Goal: Task Accomplishment & Management: Use online tool/utility

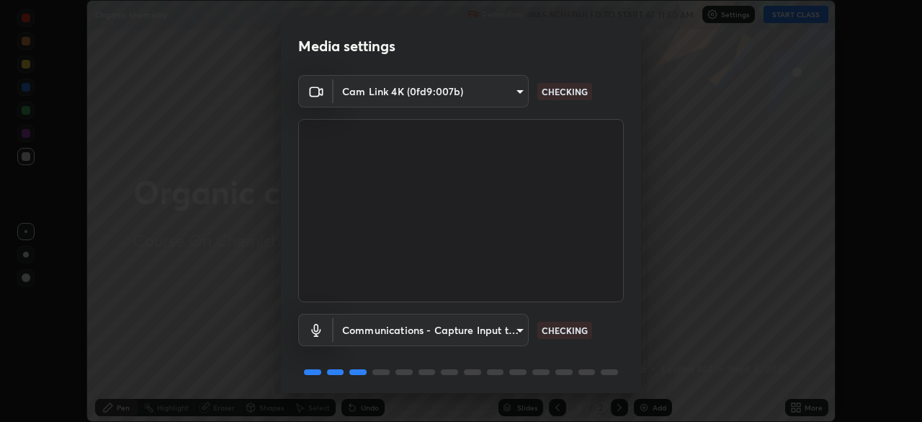
scroll to position [51, 0]
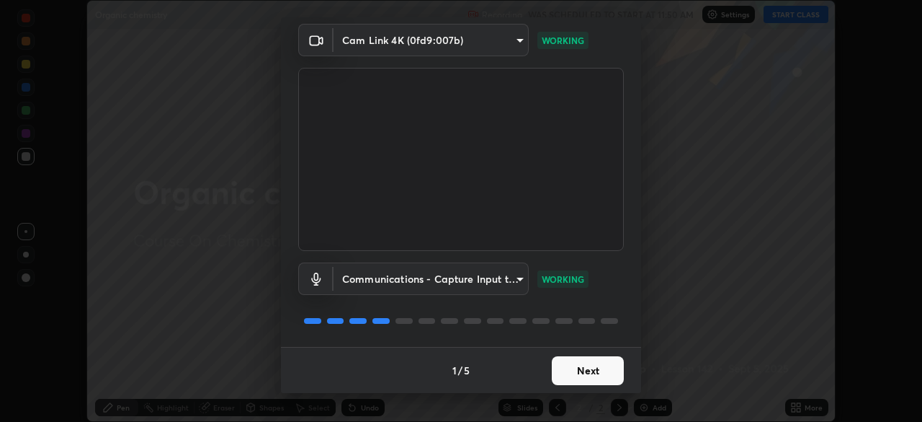
click at [587, 376] on button "Next" at bounding box center [588, 370] width 72 height 29
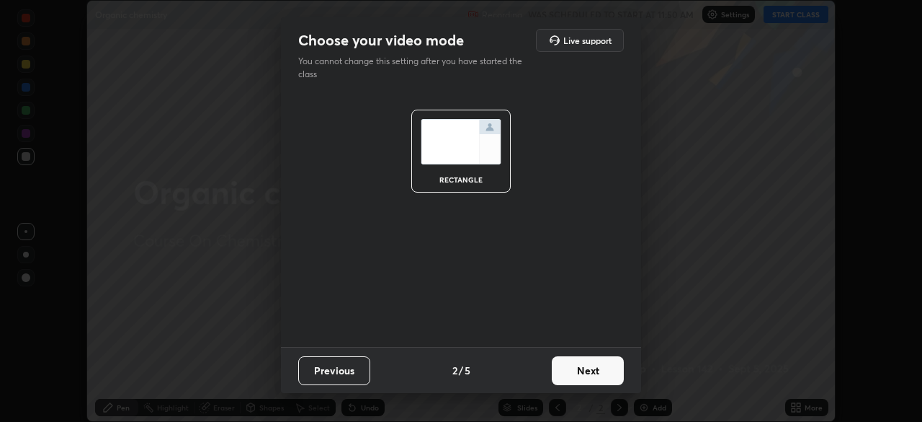
click at [595, 375] on button "Next" at bounding box center [588, 370] width 72 height 29
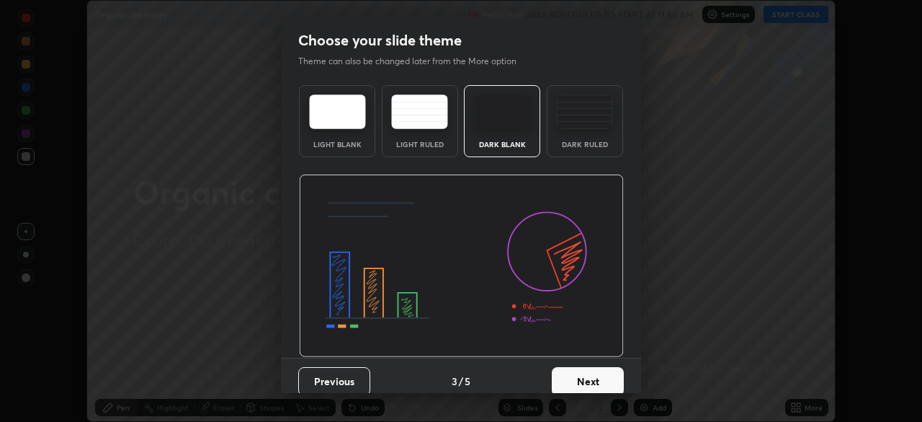
click at [592, 379] on button "Next" at bounding box center [588, 381] width 72 height 29
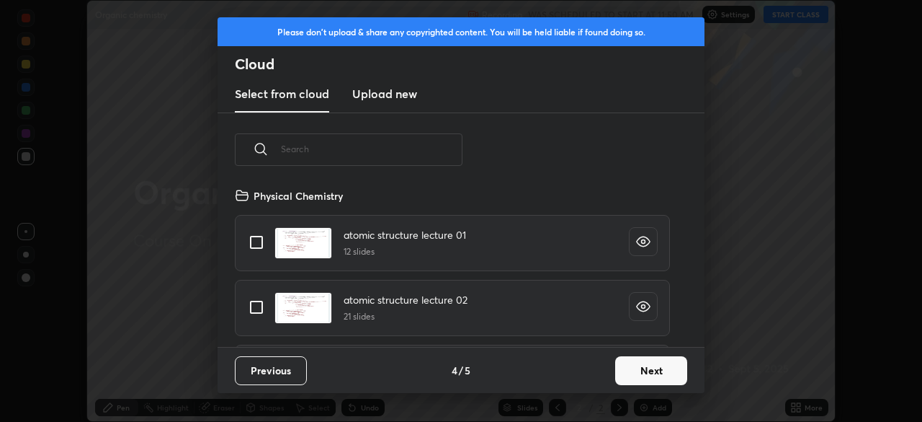
scroll to position [160, 463]
click at [653, 373] on button "Next" at bounding box center [651, 370] width 72 height 29
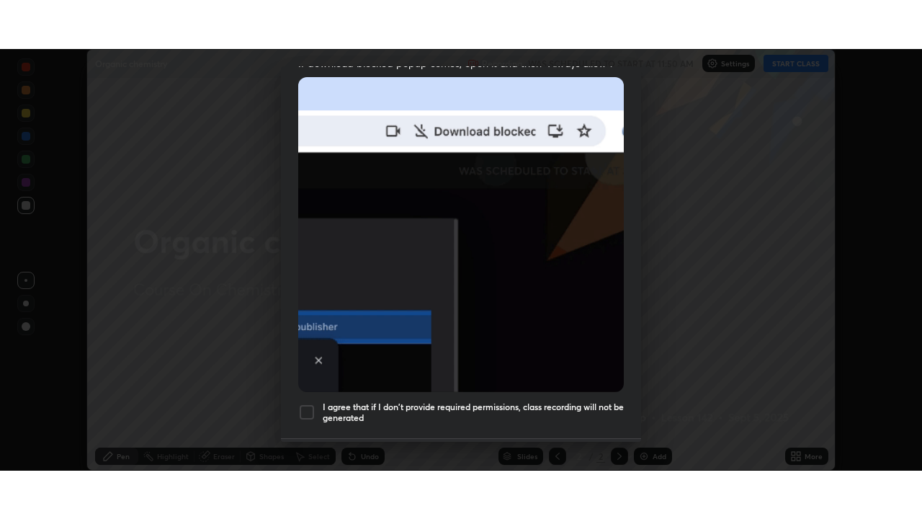
scroll to position [338, 0]
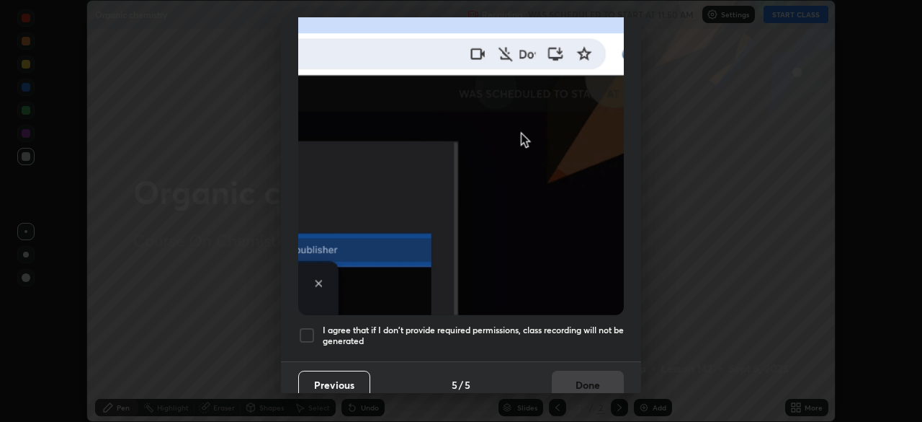
click at [309, 328] on div at bounding box center [306, 334] width 17 height 17
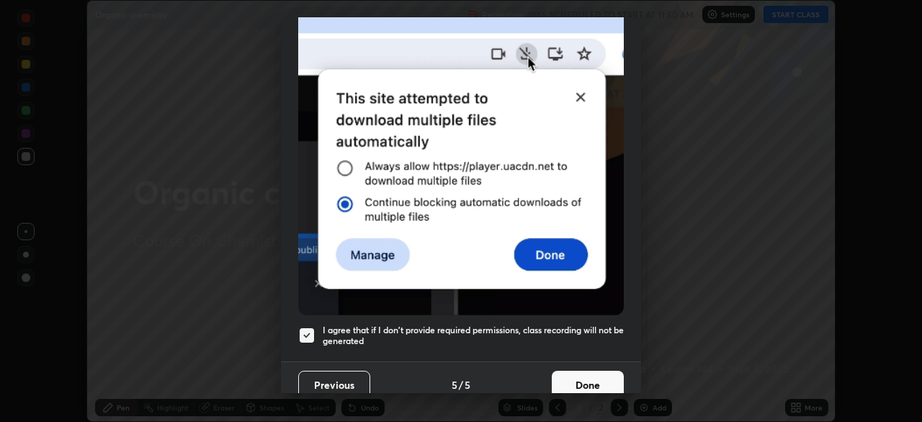
click at [592, 380] on button "Done" at bounding box center [588, 384] width 72 height 29
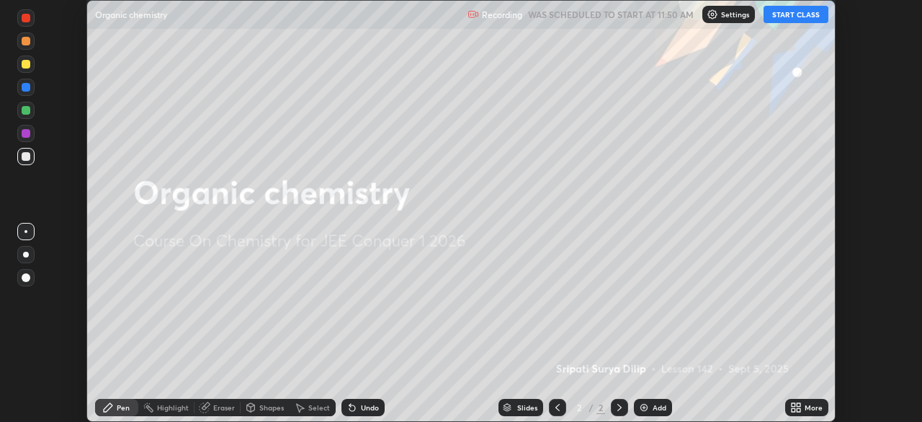
click at [801, 19] on button "START CLASS" at bounding box center [796, 14] width 65 height 17
click at [644, 412] on img at bounding box center [645, 407] width 12 height 12
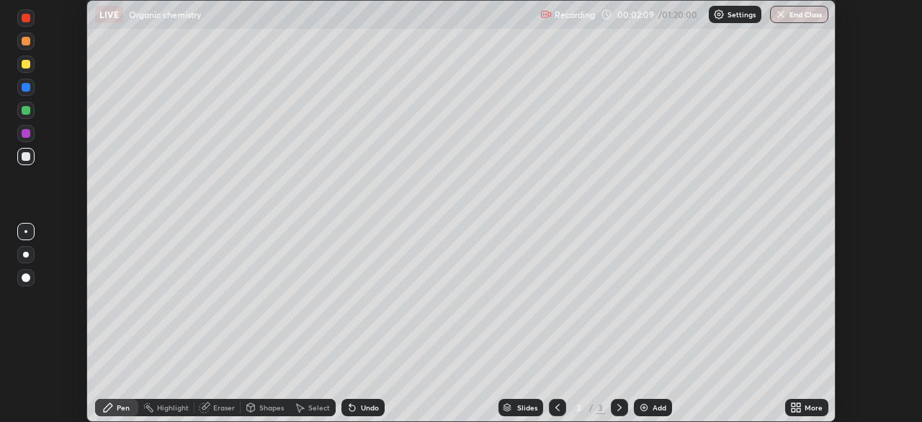
click at [798, 410] on icon at bounding box center [799, 410] width 4 height 4
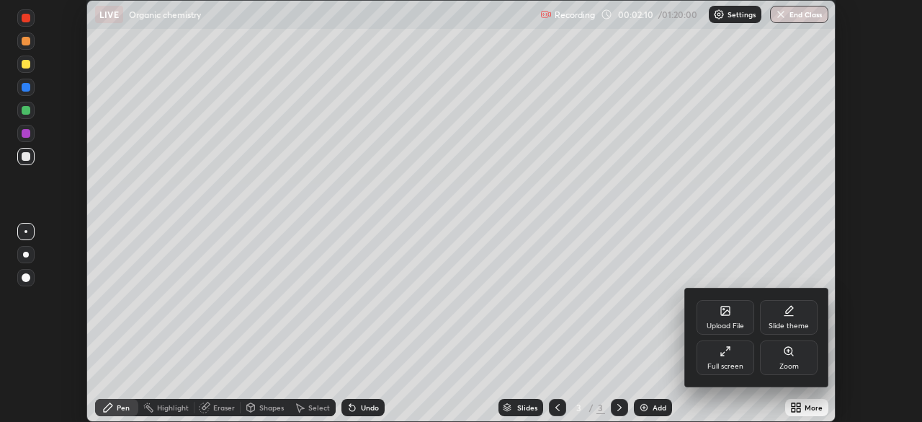
click at [730, 360] on div "Full screen" at bounding box center [726, 357] width 58 height 35
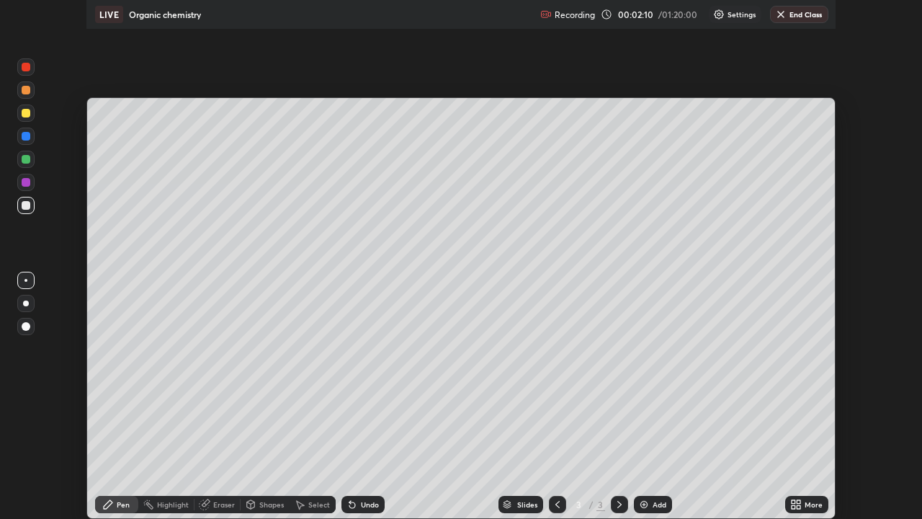
scroll to position [519, 922]
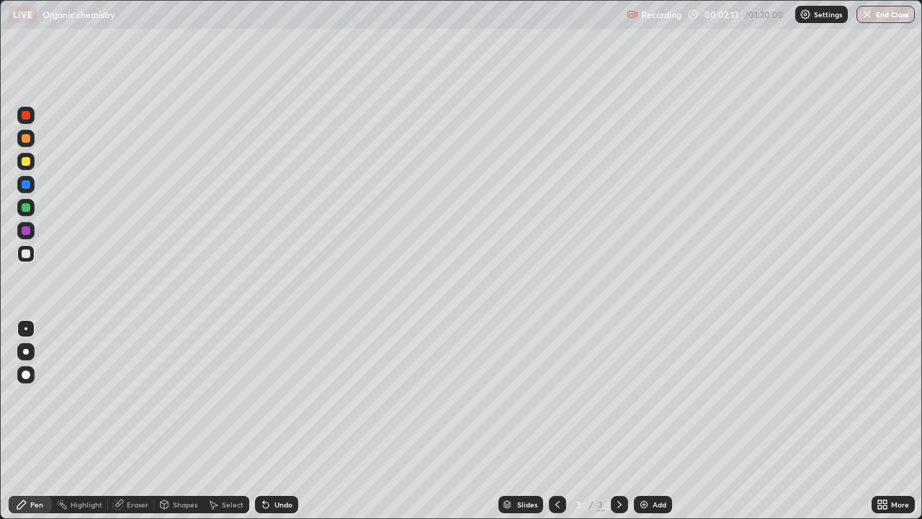
click at [28, 164] on div at bounding box center [26, 161] width 9 height 9
click at [28, 163] on div at bounding box center [26, 161] width 9 height 9
click at [29, 211] on div at bounding box center [25, 207] width 17 height 17
click at [27, 257] on div at bounding box center [26, 253] width 9 height 9
click at [28, 257] on div at bounding box center [26, 253] width 9 height 9
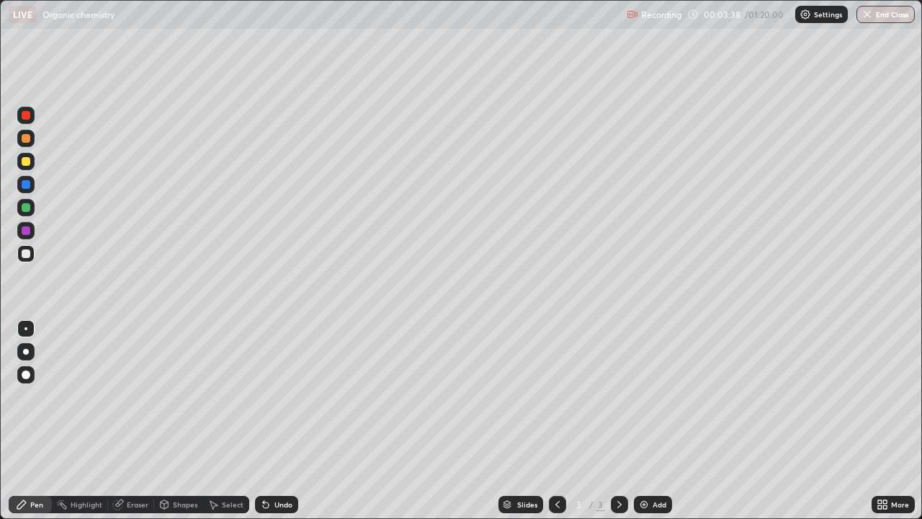
click at [32, 167] on div at bounding box center [25, 161] width 17 height 17
click at [618, 421] on icon at bounding box center [620, 504] width 4 height 7
click at [646, 421] on img at bounding box center [645, 505] width 12 height 12
click at [27, 213] on div at bounding box center [25, 207] width 17 height 17
click at [26, 211] on div at bounding box center [26, 207] width 9 height 9
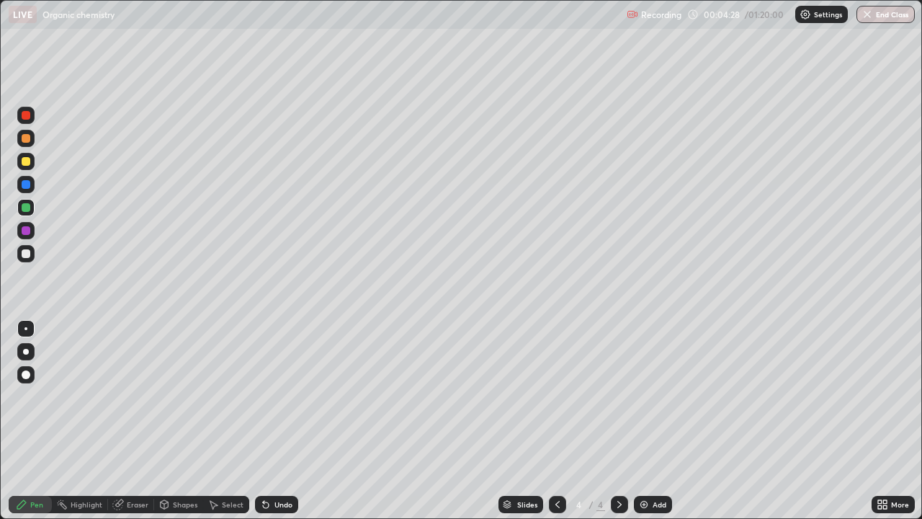
click at [27, 259] on div at bounding box center [25, 253] width 17 height 17
click at [26, 162] on div at bounding box center [26, 161] width 9 height 9
click at [263, 421] on icon at bounding box center [263, 501] width 1 height 1
click at [30, 210] on div at bounding box center [26, 207] width 9 height 9
click at [33, 144] on div at bounding box center [25, 138] width 17 height 17
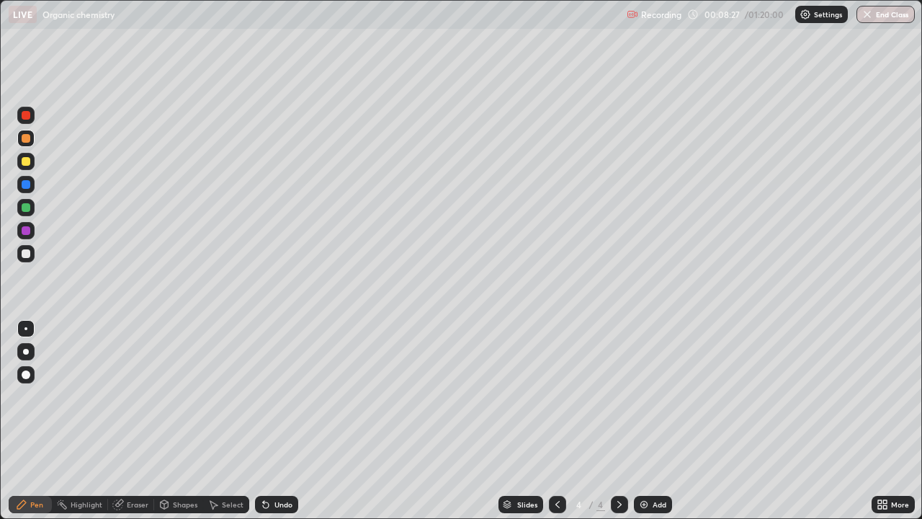
click at [29, 260] on div at bounding box center [25, 253] width 17 height 17
click at [30, 259] on div at bounding box center [25, 253] width 17 height 17
click at [649, 421] on div "Add" at bounding box center [653, 504] width 38 height 17
click at [27, 164] on div at bounding box center [26, 161] width 9 height 9
click at [29, 162] on div at bounding box center [26, 161] width 9 height 9
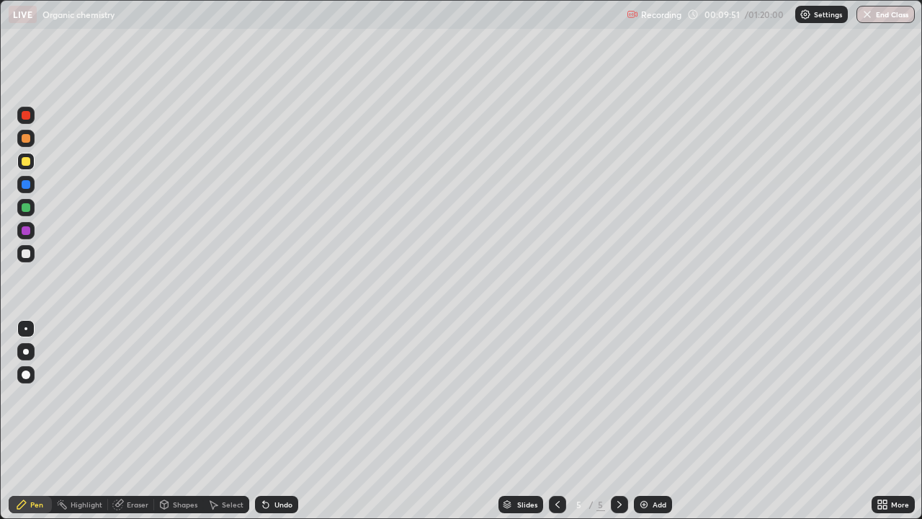
click at [264, 421] on icon at bounding box center [266, 505] width 6 height 6
click at [267, 421] on icon at bounding box center [266, 505] width 6 height 6
click at [270, 421] on div "Undo" at bounding box center [276, 504] width 43 height 17
click at [274, 421] on div "Undo" at bounding box center [276, 504] width 43 height 17
click at [275, 421] on div "Undo" at bounding box center [284, 504] width 18 height 7
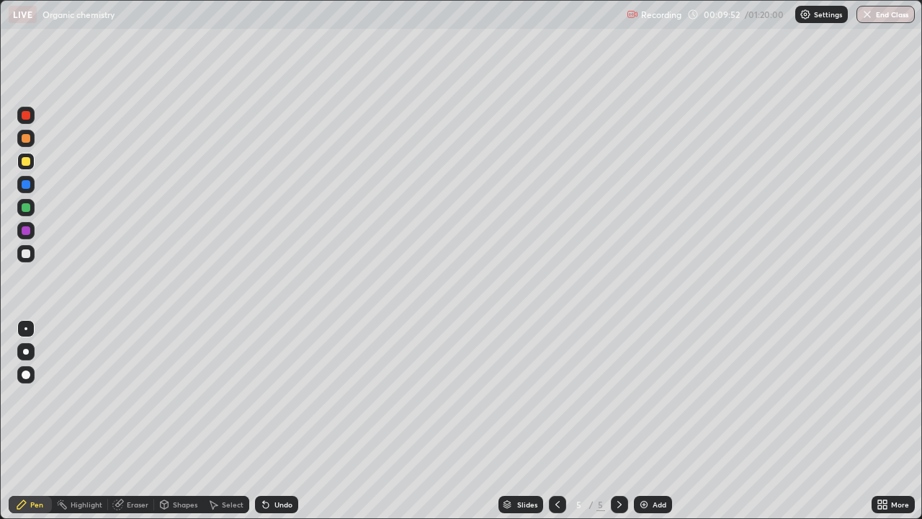
click at [275, 421] on div "Undo" at bounding box center [284, 504] width 18 height 7
click at [272, 421] on div "Undo" at bounding box center [276, 504] width 43 height 17
click at [26, 208] on div at bounding box center [26, 207] width 9 height 9
click at [27, 210] on div at bounding box center [26, 207] width 9 height 9
click at [263, 421] on icon at bounding box center [263, 501] width 1 height 1
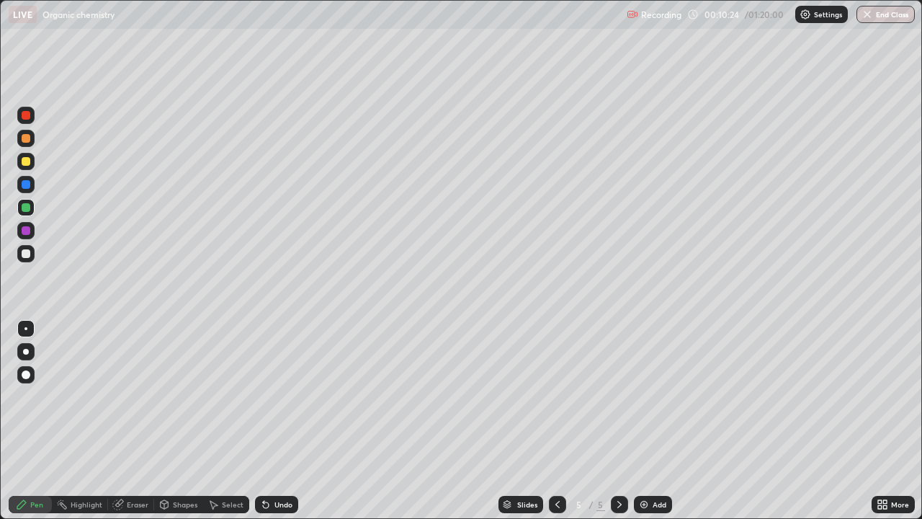
click at [263, 421] on icon at bounding box center [266, 505] width 6 height 6
click at [262, 421] on icon at bounding box center [266, 505] width 12 height 12
click at [261, 421] on icon at bounding box center [266, 505] width 12 height 12
click at [29, 257] on div at bounding box center [26, 253] width 9 height 9
click at [27, 257] on div at bounding box center [26, 253] width 9 height 9
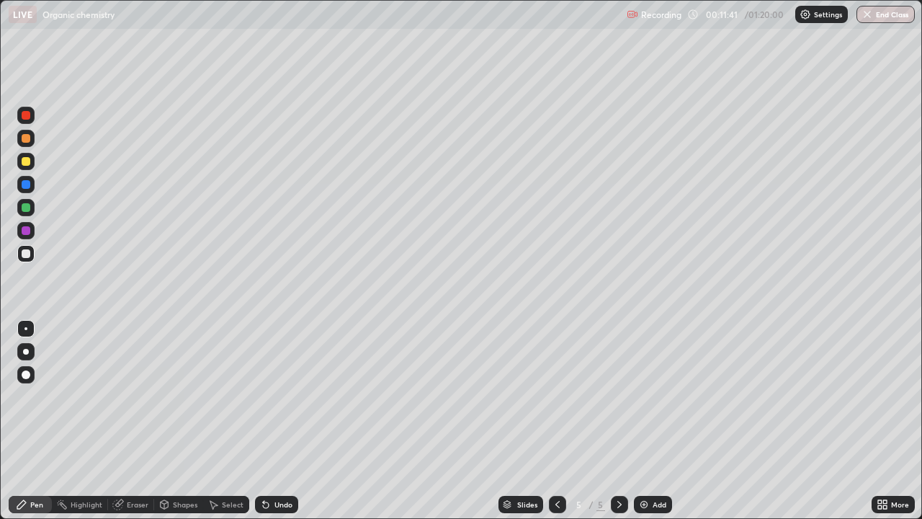
click at [31, 166] on div at bounding box center [25, 161] width 17 height 17
click at [25, 232] on div at bounding box center [26, 230] width 9 height 9
click at [649, 421] on div "Add" at bounding box center [653, 504] width 38 height 17
click at [27, 164] on div at bounding box center [26, 161] width 9 height 9
click at [29, 163] on div at bounding box center [26, 161] width 9 height 9
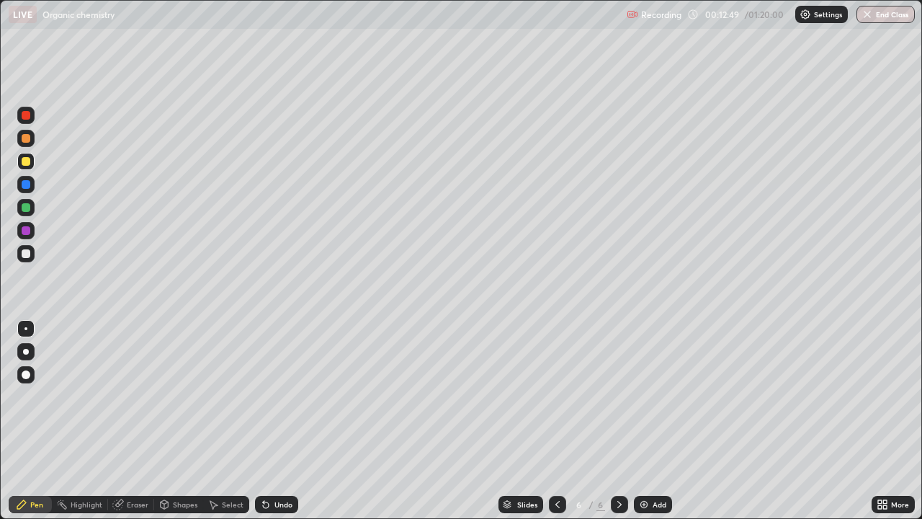
click at [264, 421] on icon at bounding box center [266, 505] width 6 height 6
click at [267, 421] on icon at bounding box center [266, 505] width 12 height 12
click at [30, 257] on div at bounding box center [25, 253] width 17 height 17
click at [24, 259] on div at bounding box center [25, 253] width 17 height 17
click at [264, 421] on icon at bounding box center [266, 505] width 6 height 6
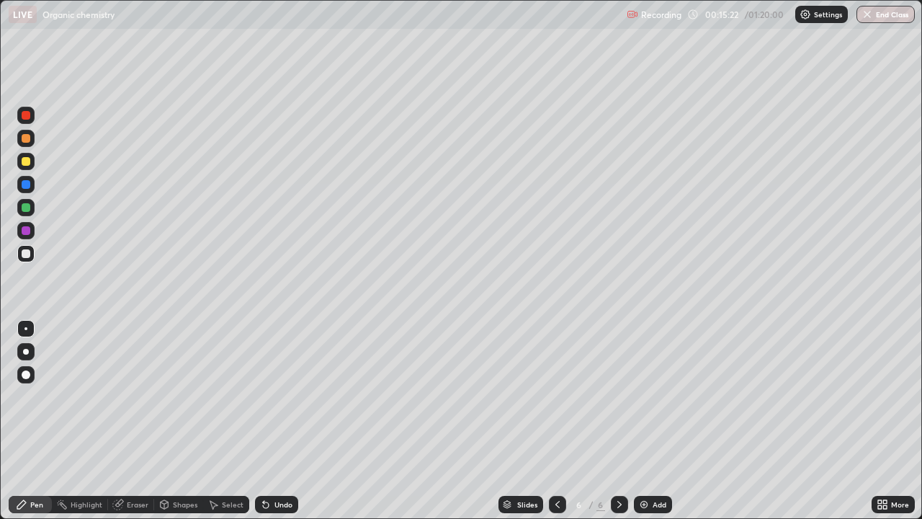
click at [264, 421] on icon at bounding box center [266, 505] width 6 height 6
click at [265, 421] on icon at bounding box center [266, 505] width 6 height 6
click at [267, 421] on icon at bounding box center [266, 505] width 6 height 6
click at [269, 421] on icon at bounding box center [266, 505] width 12 height 12
click at [272, 421] on div "Undo" at bounding box center [276, 504] width 43 height 17
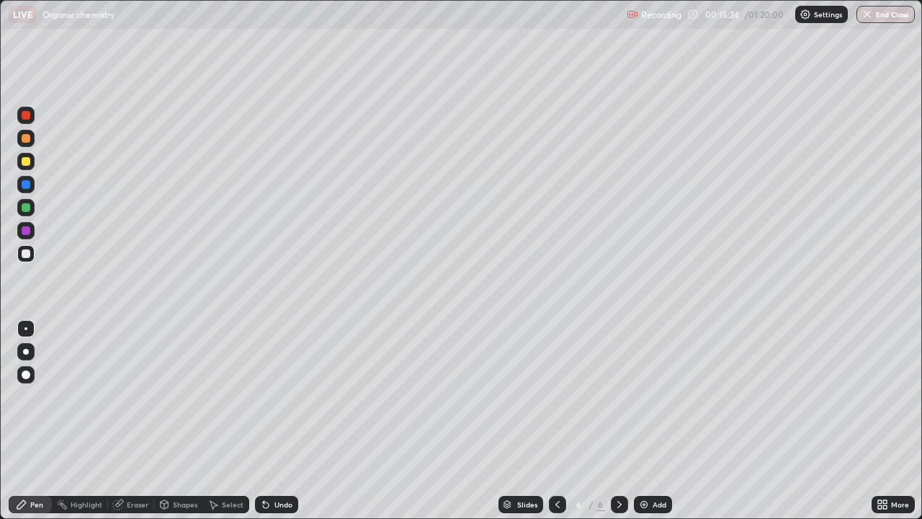
click at [270, 421] on icon at bounding box center [266, 505] width 12 height 12
click at [28, 167] on div at bounding box center [25, 161] width 17 height 17
click at [647, 421] on img at bounding box center [645, 505] width 12 height 12
click at [27, 208] on div at bounding box center [26, 207] width 9 height 9
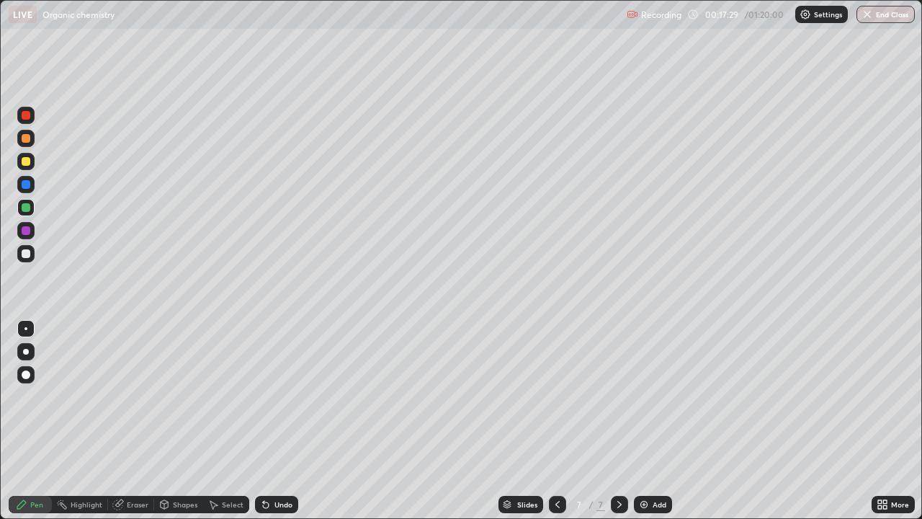
click at [26, 162] on div at bounding box center [26, 161] width 9 height 9
click at [27, 209] on div at bounding box center [26, 207] width 9 height 9
click at [29, 210] on div at bounding box center [26, 207] width 9 height 9
click at [32, 260] on div at bounding box center [25, 253] width 17 height 17
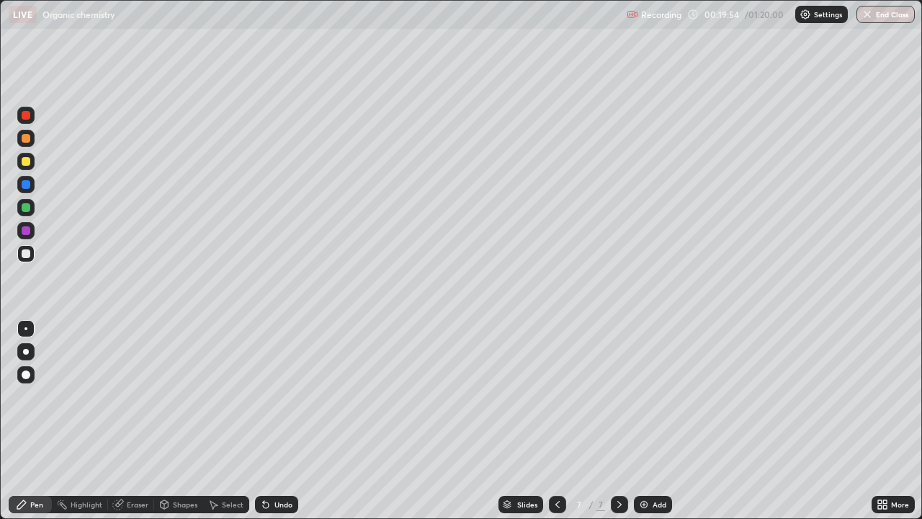
click at [265, 421] on icon at bounding box center [266, 505] width 12 height 12
click at [263, 421] on icon at bounding box center [266, 505] width 12 height 12
click at [263, 421] on icon at bounding box center [263, 501] width 1 height 1
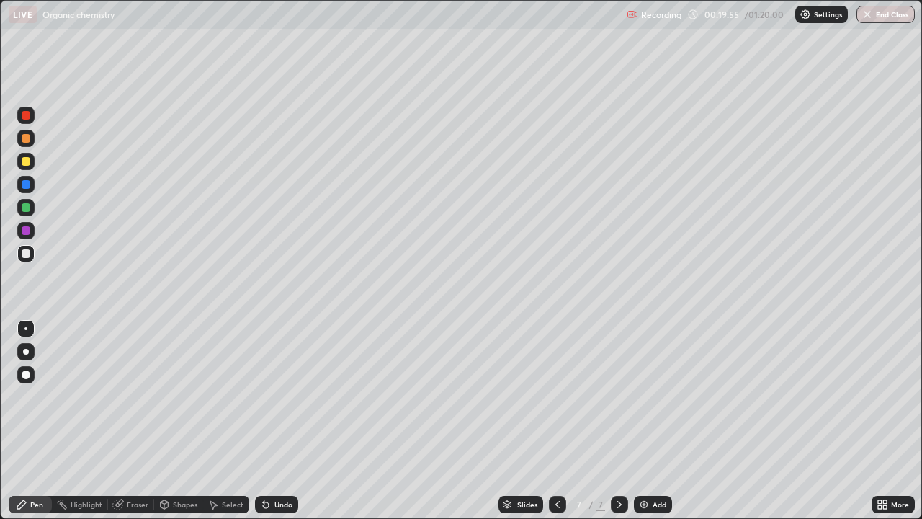
click at [263, 421] on icon at bounding box center [263, 501] width 1 height 1
click at [28, 209] on div at bounding box center [26, 207] width 9 height 9
click at [26, 208] on div at bounding box center [26, 207] width 9 height 9
click at [27, 164] on div at bounding box center [26, 161] width 9 height 9
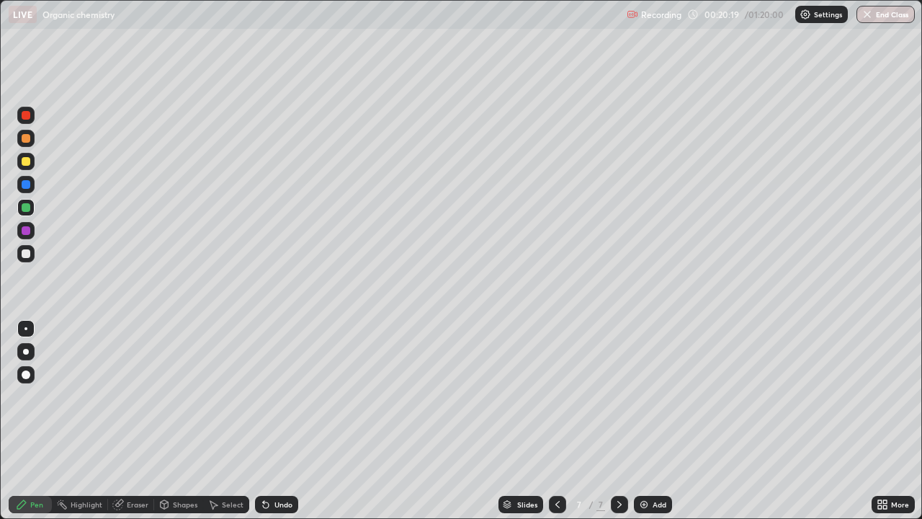
click at [27, 165] on div at bounding box center [26, 161] width 9 height 9
click at [645, 421] on img at bounding box center [645, 505] width 12 height 12
click at [27, 254] on div at bounding box center [26, 253] width 9 height 9
click at [29, 257] on div at bounding box center [26, 253] width 9 height 9
click at [264, 421] on icon at bounding box center [266, 505] width 6 height 6
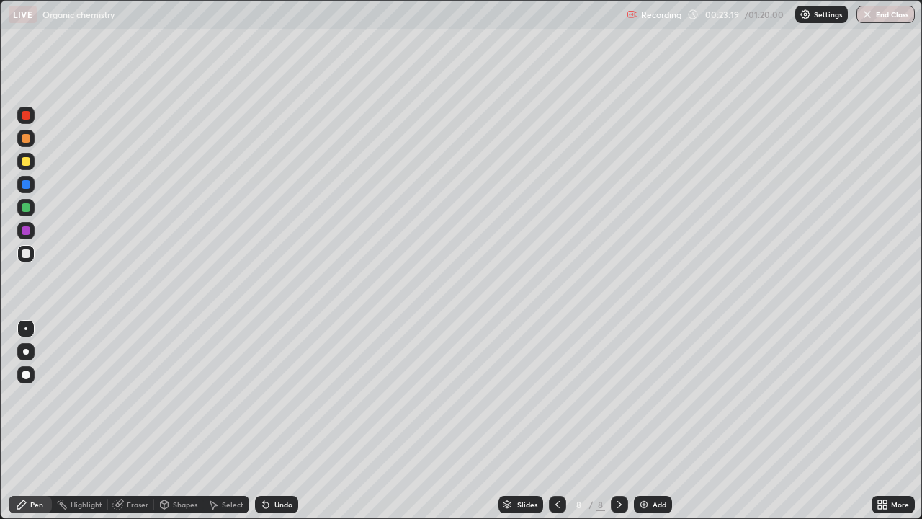
click at [265, 421] on icon at bounding box center [266, 505] width 6 height 6
click at [267, 421] on icon at bounding box center [266, 505] width 12 height 12
click at [117, 421] on icon at bounding box center [117, 504] width 9 height 9
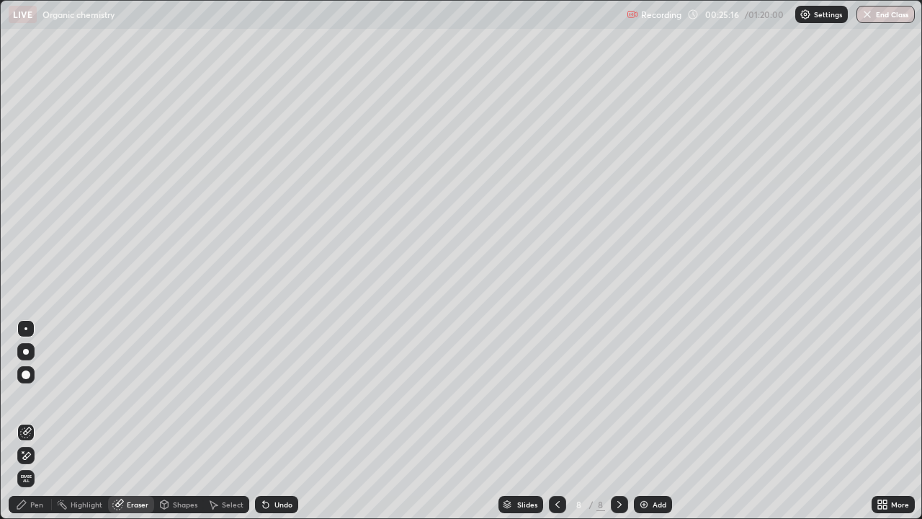
click at [44, 421] on div "Pen" at bounding box center [30, 504] width 43 height 17
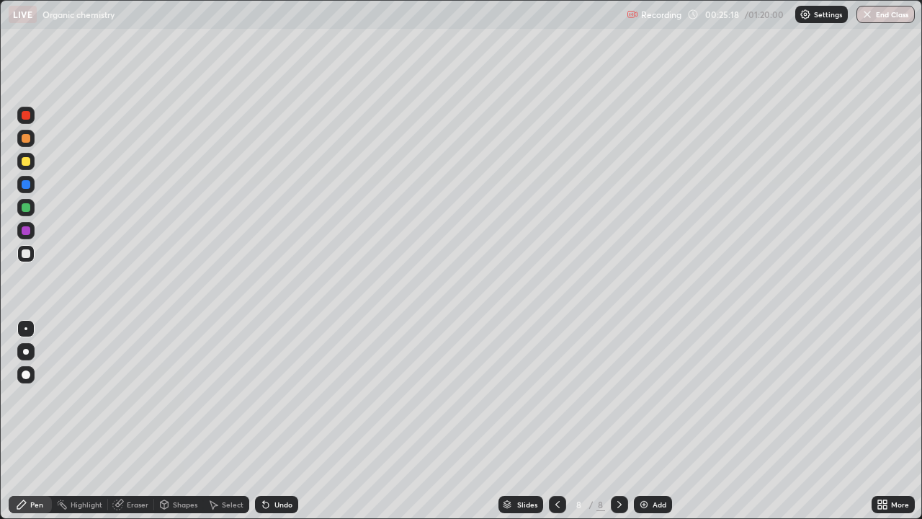
click at [617, 421] on icon at bounding box center [620, 505] width 12 height 12
click at [643, 421] on img at bounding box center [645, 505] width 12 height 12
click at [29, 164] on div at bounding box center [26, 161] width 9 height 9
click at [29, 257] on div at bounding box center [26, 253] width 9 height 9
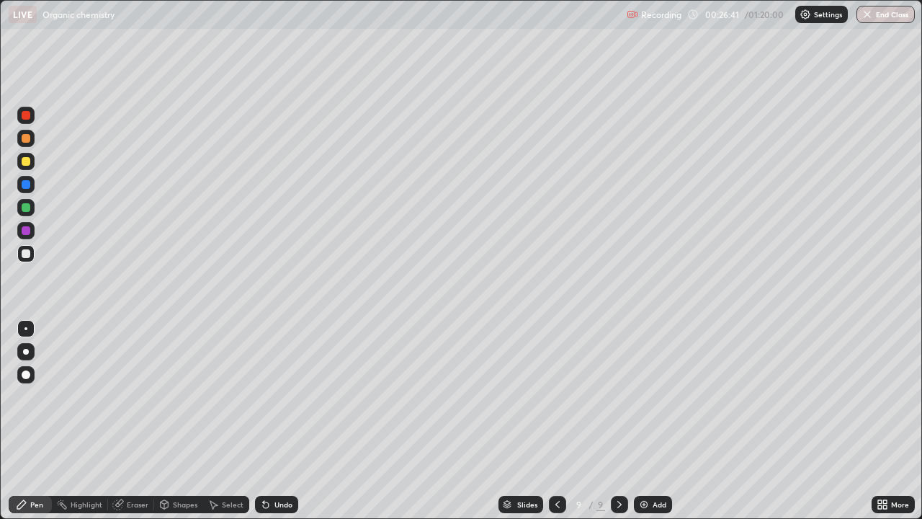
click at [266, 421] on icon at bounding box center [266, 505] width 6 height 6
click at [263, 421] on icon at bounding box center [263, 501] width 1 height 1
click at [265, 421] on icon at bounding box center [266, 505] width 6 height 6
click at [269, 421] on icon at bounding box center [266, 505] width 12 height 12
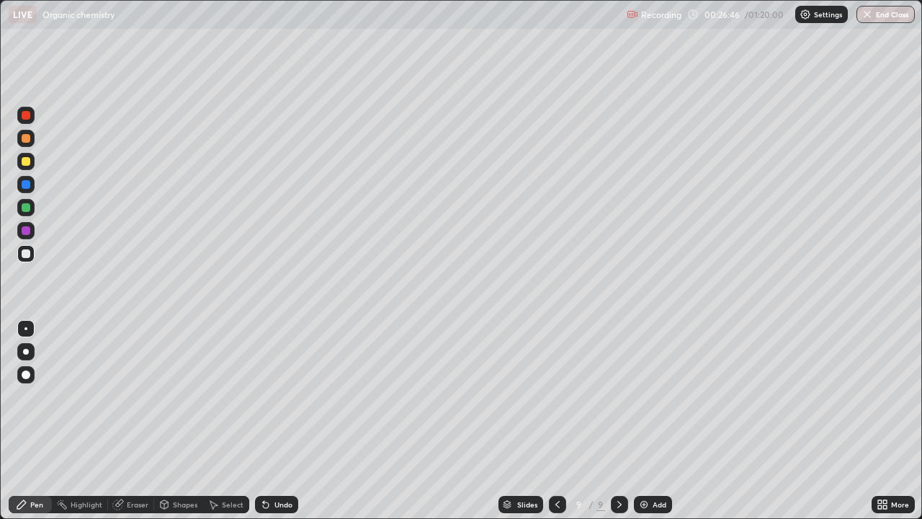
click at [275, 421] on div "Undo" at bounding box center [284, 504] width 18 height 7
click at [275, 421] on div "Undo" at bounding box center [276, 504] width 43 height 17
click at [275, 421] on div "Undo" at bounding box center [284, 504] width 18 height 7
click at [277, 421] on div "Undo" at bounding box center [284, 504] width 18 height 7
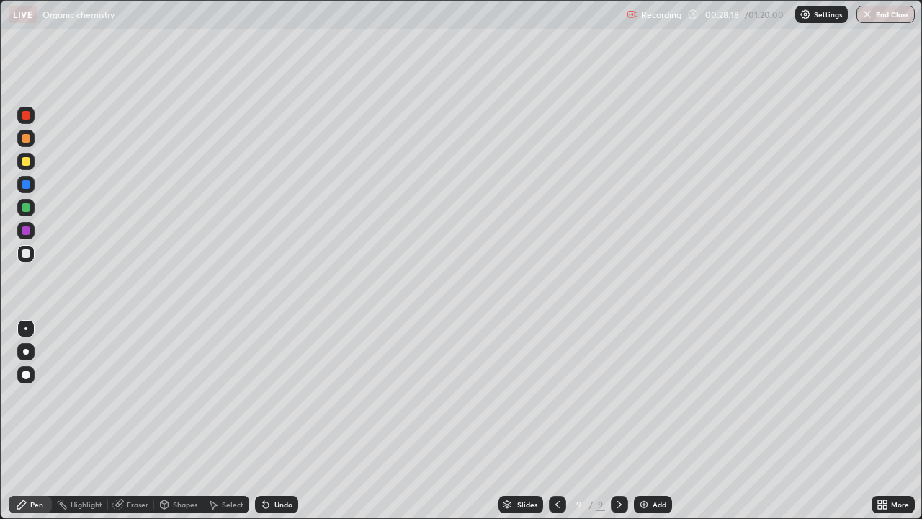
click at [264, 421] on icon at bounding box center [266, 505] width 12 height 12
click at [646, 421] on img at bounding box center [645, 505] width 12 height 12
click at [26, 162] on div at bounding box center [26, 161] width 9 height 9
click at [28, 165] on div at bounding box center [26, 161] width 9 height 9
click at [29, 257] on div at bounding box center [26, 253] width 9 height 9
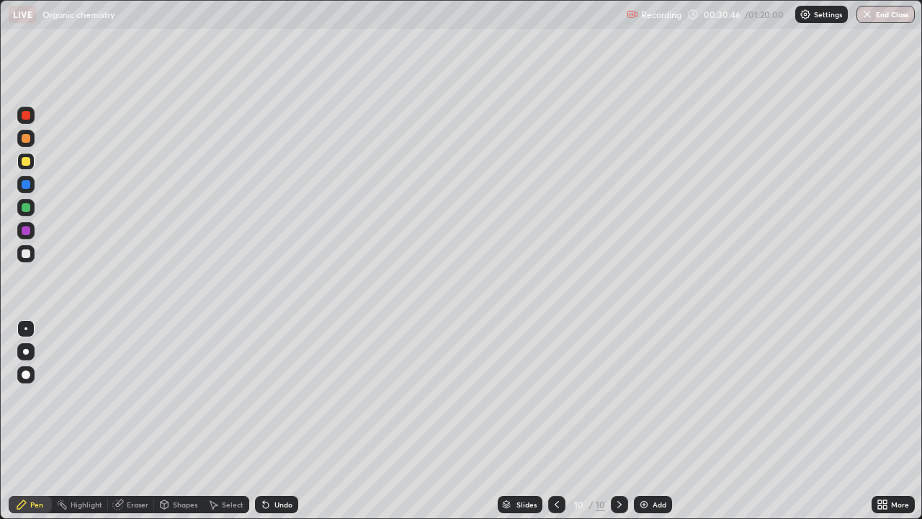
click at [25, 257] on div at bounding box center [26, 253] width 9 height 9
click at [556, 421] on icon at bounding box center [557, 505] width 12 height 12
click at [557, 421] on icon at bounding box center [557, 505] width 12 height 12
click at [556, 421] on div at bounding box center [556, 504] width 17 height 17
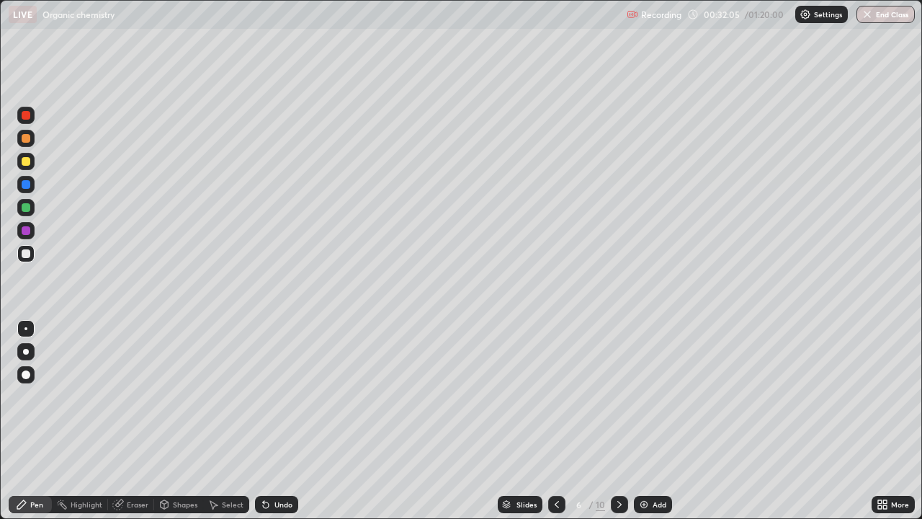
click at [556, 421] on div at bounding box center [556, 504] width 17 height 17
click at [559, 421] on icon at bounding box center [557, 505] width 12 height 12
click at [558, 421] on icon at bounding box center [557, 504] width 4 height 7
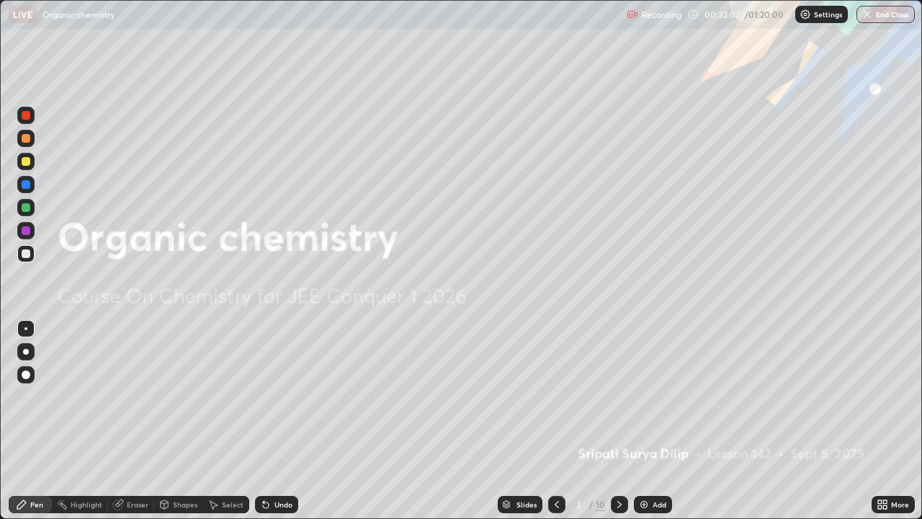
click at [620, 421] on icon at bounding box center [620, 504] width 4 height 7
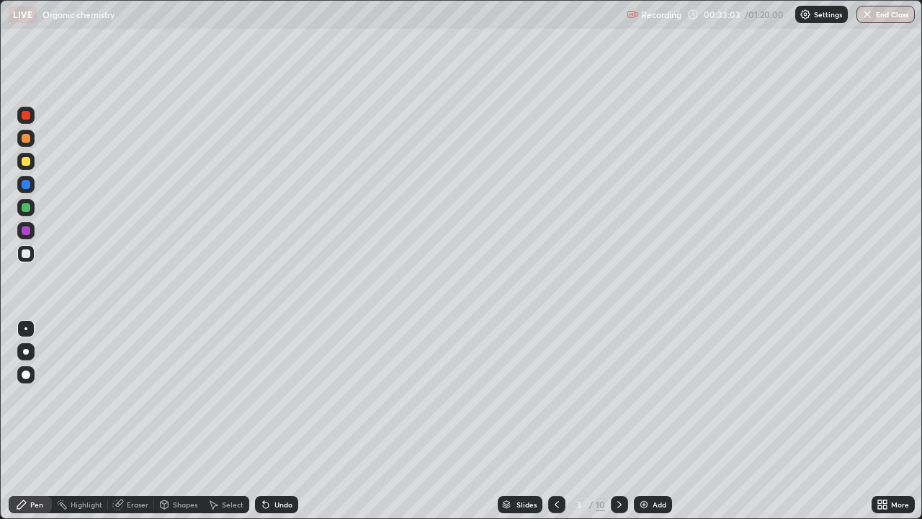
click at [627, 421] on div at bounding box center [619, 504] width 17 height 17
click at [618, 421] on icon at bounding box center [620, 505] width 12 height 12
click at [619, 421] on icon at bounding box center [620, 505] width 12 height 12
click at [619, 421] on icon at bounding box center [620, 504] width 4 height 7
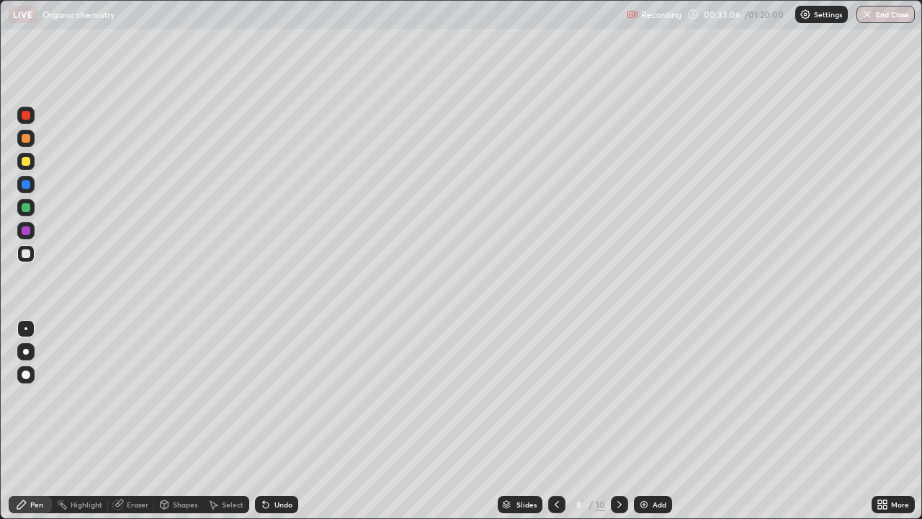
click at [619, 421] on icon at bounding box center [620, 504] width 4 height 7
click at [620, 421] on icon at bounding box center [620, 505] width 12 height 12
click at [556, 421] on icon at bounding box center [557, 505] width 12 height 12
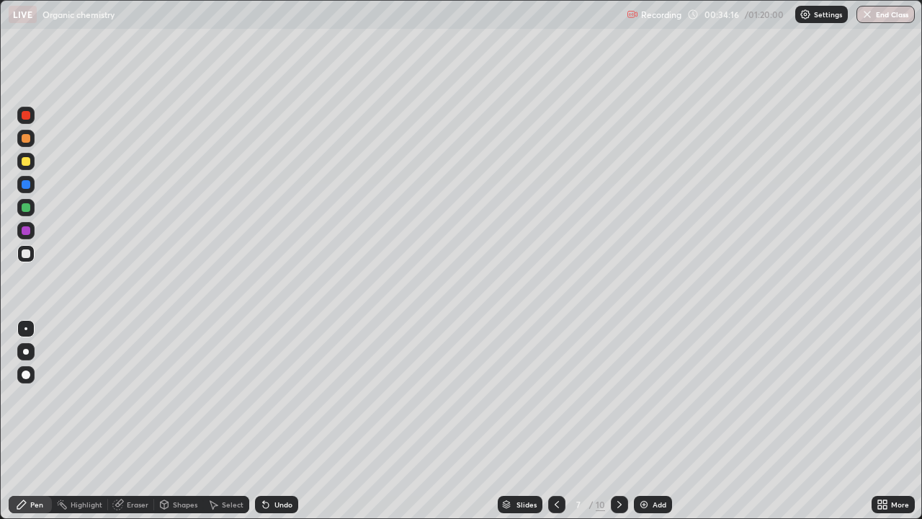
click at [558, 421] on icon at bounding box center [557, 505] width 12 height 12
click at [556, 421] on icon at bounding box center [557, 505] width 12 height 12
click at [618, 421] on icon at bounding box center [620, 505] width 12 height 12
click at [558, 421] on icon at bounding box center [557, 505] width 12 height 12
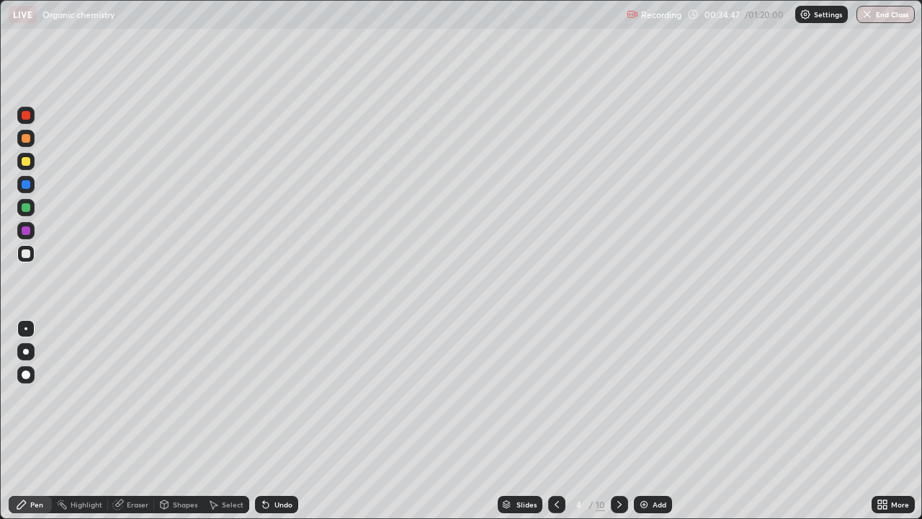
click at [556, 421] on icon at bounding box center [557, 505] width 12 height 12
click at [553, 421] on icon at bounding box center [557, 505] width 12 height 12
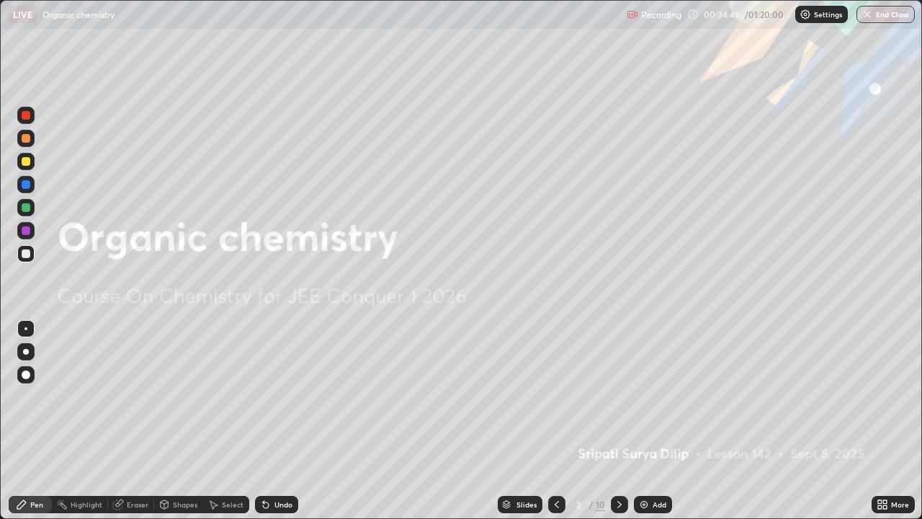
click at [619, 421] on icon at bounding box center [620, 504] width 4 height 7
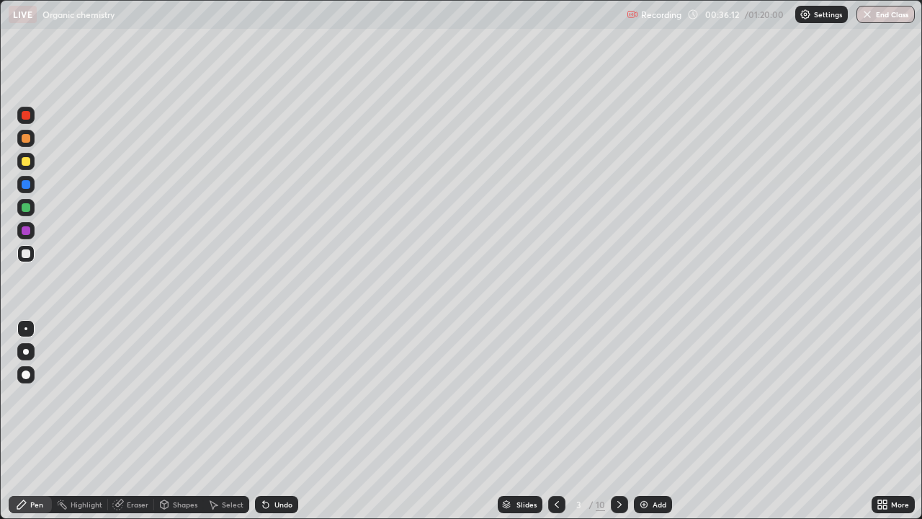
click at [625, 421] on div at bounding box center [619, 504] width 17 height 17
click at [618, 421] on icon at bounding box center [620, 505] width 12 height 12
click at [618, 421] on div at bounding box center [619, 504] width 17 height 17
click at [620, 421] on icon at bounding box center [620, 505] width 12 height 12
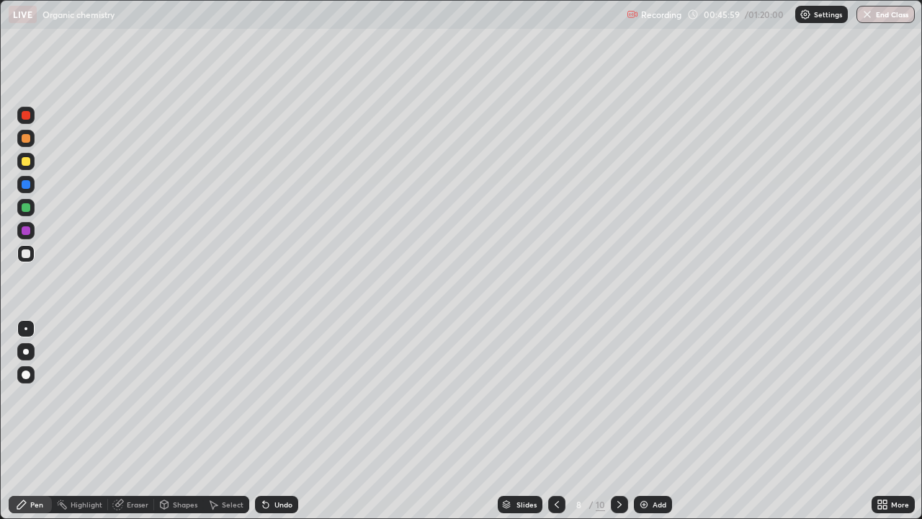
click at [618, 421] on icon at bounding box center [620, 505] width 12 height 12
click at [647, 421] on div "Add" at bounding box center [653, 504] width 38 height 17
click at [30, 169] on div at bounding box center [25, 161] width 17 height 17
click at [32, 166] on div at bounding box center [25, 161] width 17 height 17
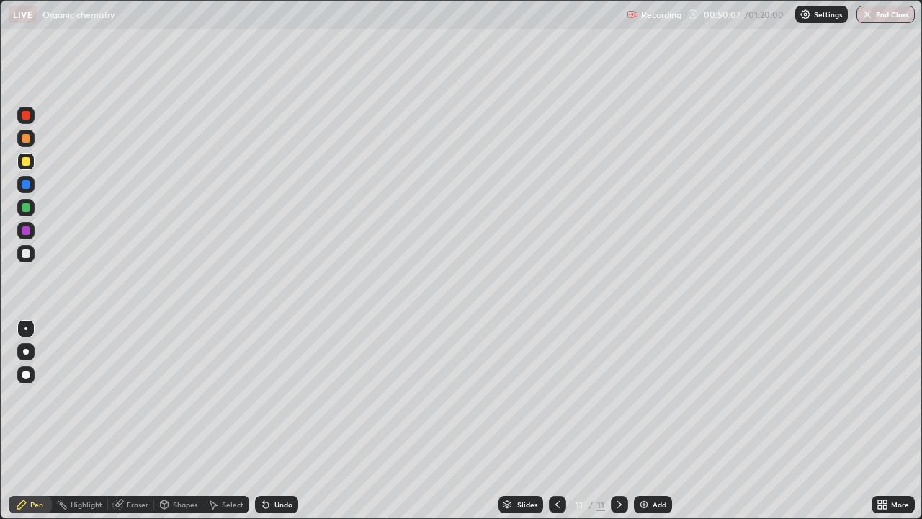
click at [27, 213] on div at bounding box center [25, 207] width 17 height 17
click at [30, 209] on div at bounding box center [26, 207] width 9 height 9
click at [31, 259] on div at bounding box center [25, 253] width 17 height 17
click at [30, 257] on div at bounding box center [25, 253] width 17 height 17
click at [266, 421] on icon at bounding box center [266, 505] width 12 height 12
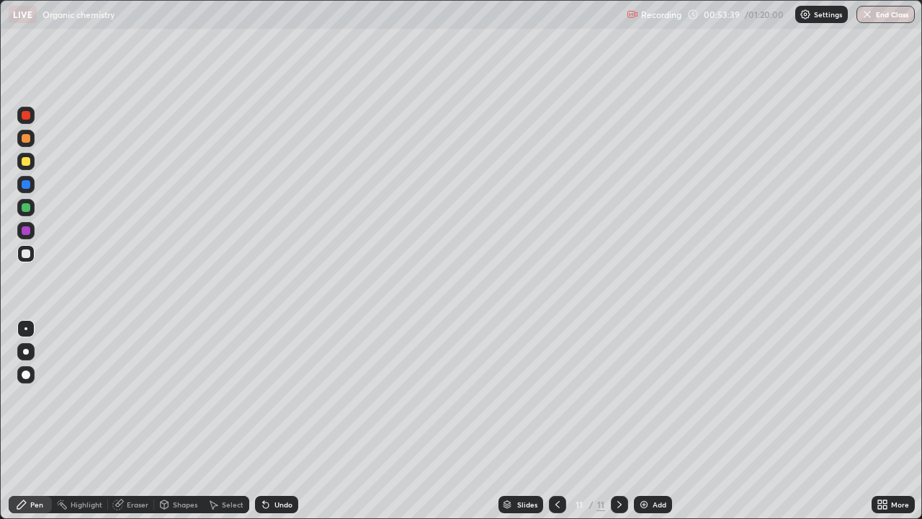
click at [268, 421] on icon at bounding box center [266, 505] width 12 height 12
click at [122, 421] on icon at bounding box center [118, 505] width 12 height 12
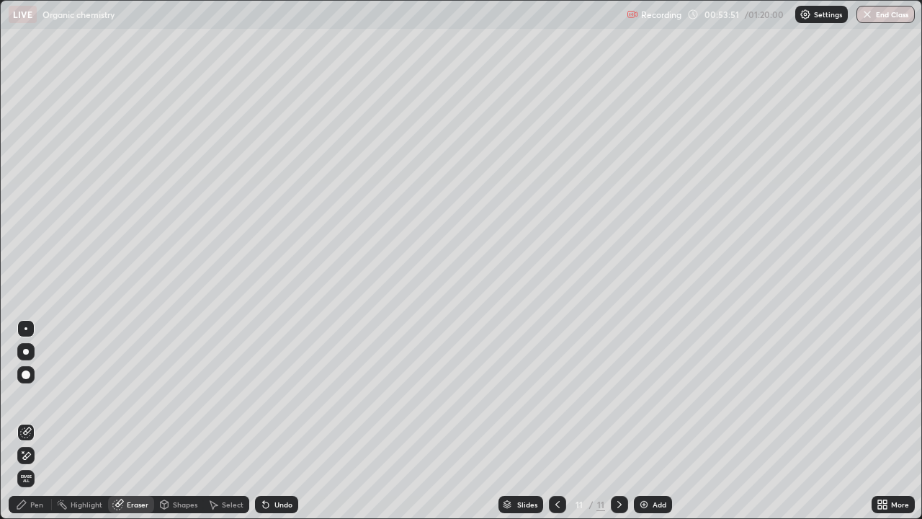
click at [38, 421] on div "Pen" at bounding box center [36, 504] width 13 height 7
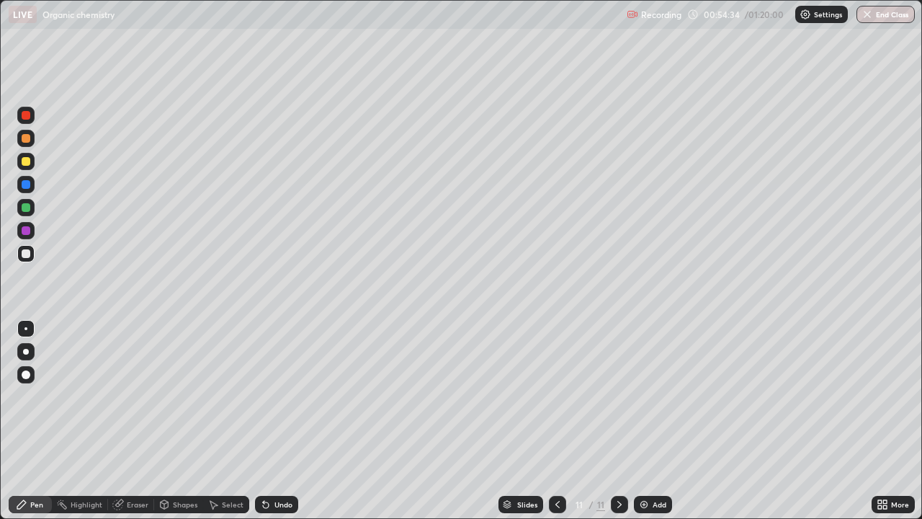
click at [641, 421] on img at bounding box center [645, 505] width 12 height 12
click at [27, 162] on div at bounding box center [26, 161] width 9 height 9
click at [28, 256] on div at bounding box center [26, 253] width 9 height 9
click at [263, 421] on icon at bounding box center [263, 501] width 1 height 1
click at [649, 421] on div "Add" at bounding box center [653, 504] width 38 height 17
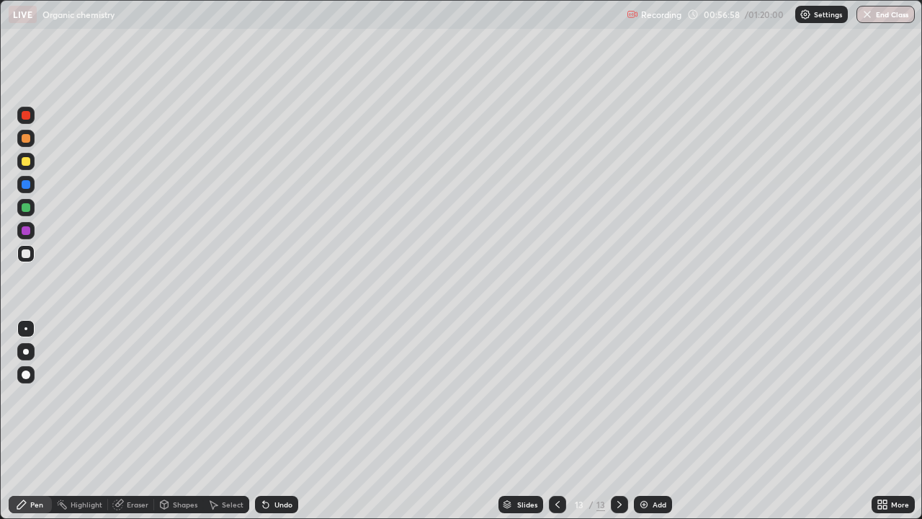
click at [29, 165] on div at bounding box center [25, 161] width 17 height 17
click at [28, 164] on div at bounding box center [26, 161] width 9 height 9
click at [263, 421] on icon at bounding box center [266, 505] width 6 height 6
click at [28, 255] on div at bounding box center [26, 253] width 9 height 9
click at [29, 257] on div at bounding box center [26, 253] width 9 height 9
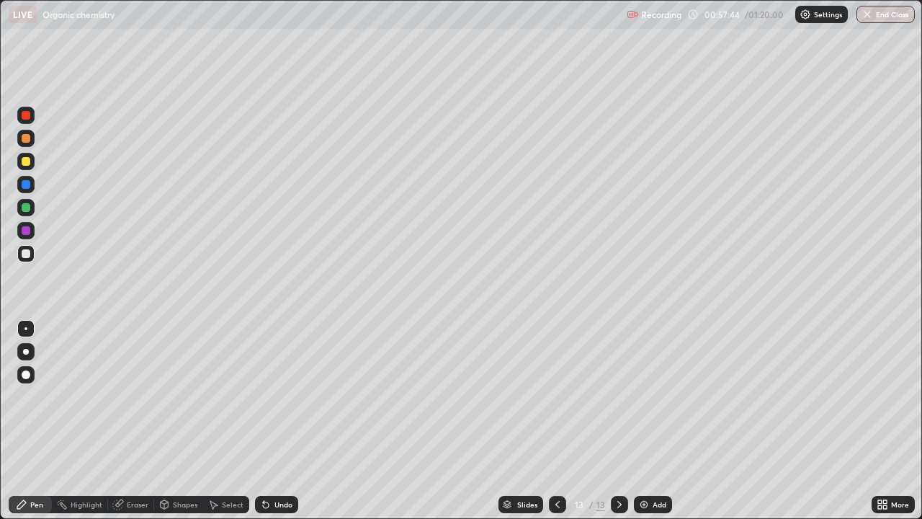
click at [27, 210] on div at bounding box center [26, 207] width 9 height 9
click at [26, 210] on div at bounding box center [26, 207] width 9 height 9
click at [27, 254] on div at bounding box center [26, 253] width 9 height 9
click at [26, 254] on div at bounding box center [26, 253] width 9 height 9
click at [25, 162] on div at bounding box center [26, 161] width 9 height 9
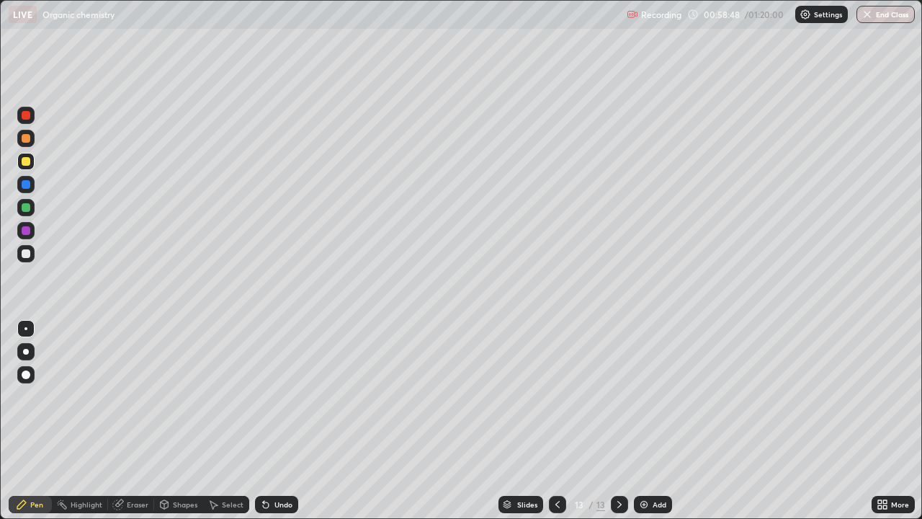
click at [26, 208] on div at bounding box center [26, 207] width 9 height 9
click at [26, 254] on div at bounding box center [26, 253] width 9 height 9
click at [27, 257] on div at bounding box center [26, 253] width 9 height 9
click at [27, 231] on div at bounding box center [26, 230] width 9 height 9
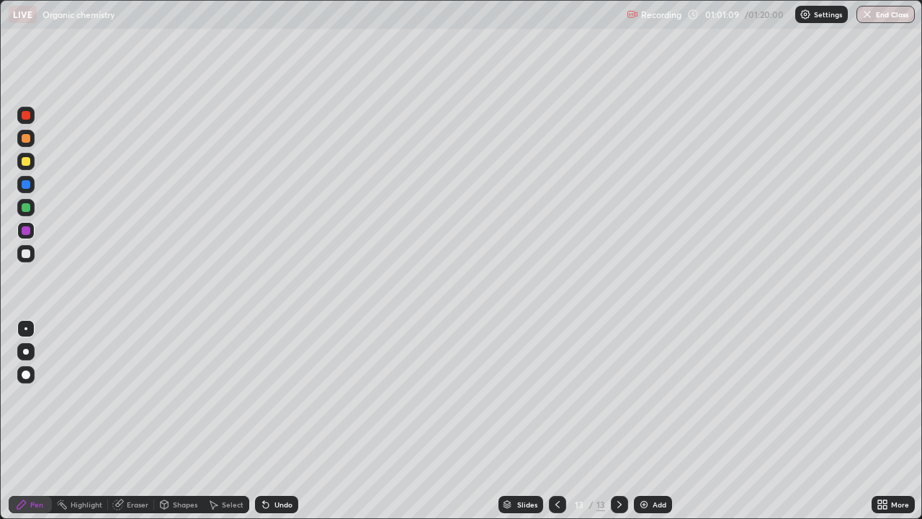
click at [26, 254] on div at bounding box center [26, 253] width 9 height 9
click at [27, 255] on div at bounding box center [26, 253] width 9 height 9
click at [26, 116] on div at bounding box center [26, 115] width 9 height 9
click at [25, 120] on div at bounding box center [25, 115] width 17 height 17
click at [26, 255] on div at bounding box center [26, 253] width 9 height 9
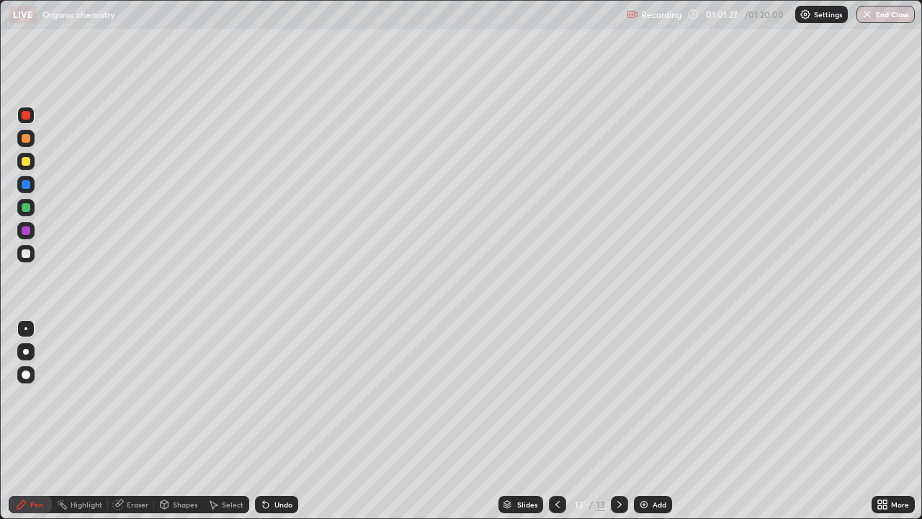
click at [27, 259] on div at bounding box center [25, 253] width 17 height 17
click at [26, 185] on div at bounding box center [26, 184] width 9 height 9
click at [32, 190] on div at bounding box center [25, 184] width 17 height 17
click at [880, 19] on button "End Class" at bounding box center [886, 14] width 58 height 17
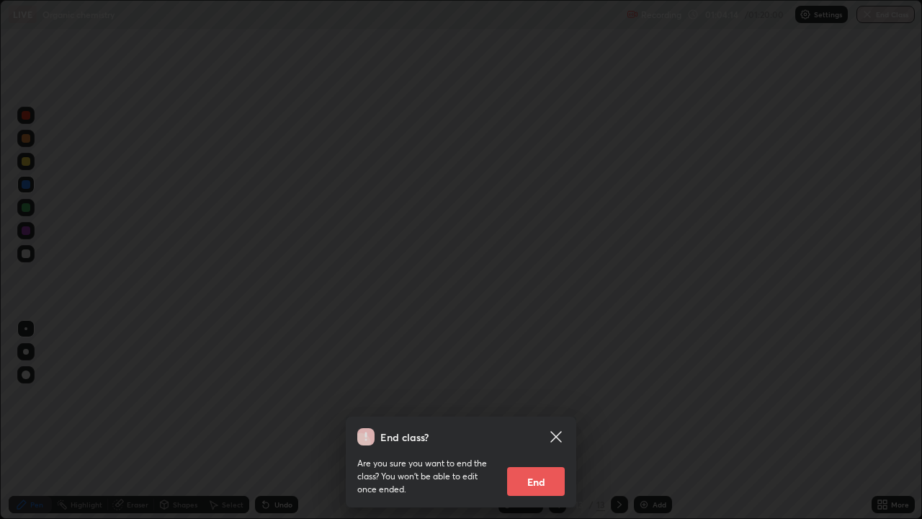
click at [535, 421] on button "End" at bounding box center [536, 481] width 58 height 29
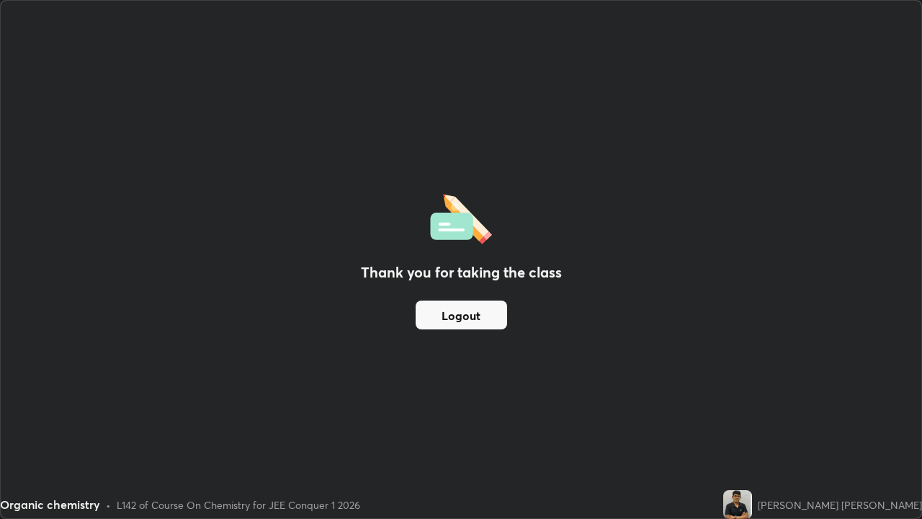
click at [533, 421] on div at bounding box center [461, 259] width 922 height 519
click at [497, 316] on button "Logout" at bounding box center [462, 315] width 92 height 29
click at [494, 317] on button "Logout" at bounding box center [462, 315] width 92 height 29
